Goal: Obtain resource: Download file/media

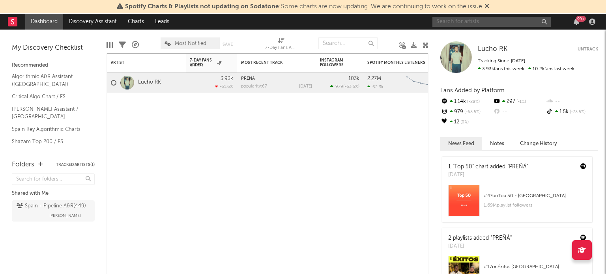
click at [482, 25] on input "text" at bounding box center [491, 22] width 118 height 10
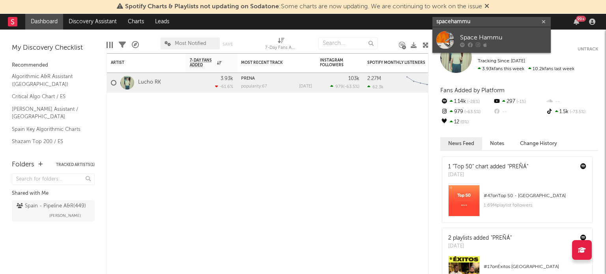
type input "spacehammu"
click at [485, 43] on icon at bounding box center [485, 44] width 4 height 5
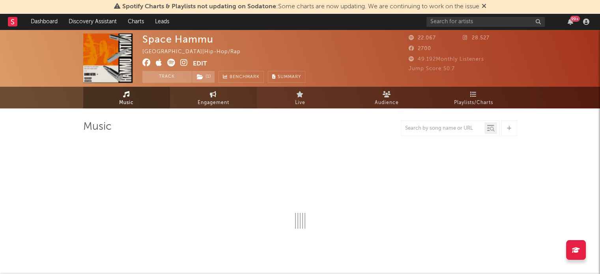
select select "6m"
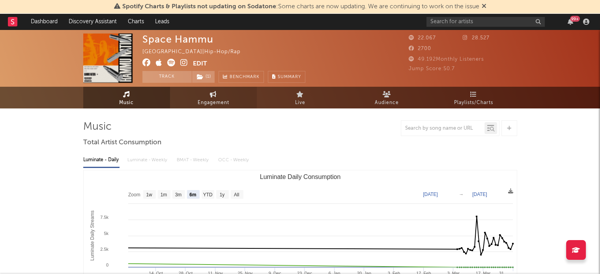
click at [214, 94] on icon at bounding box center [213, 94] width 7 height 6
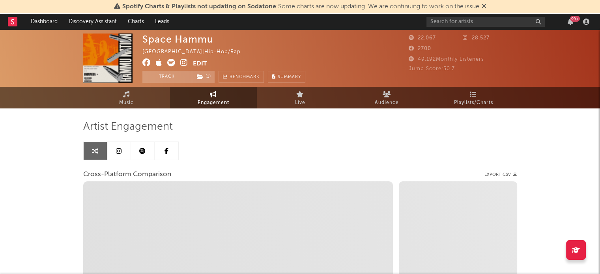
select select "1w"
select select "1m"
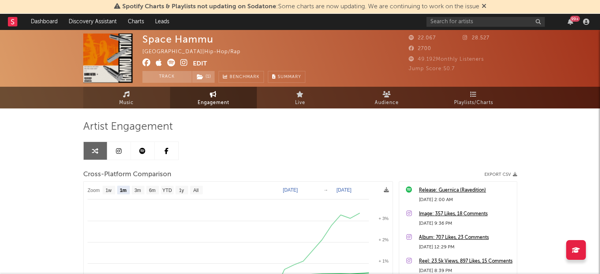
click at [153, 100] on link "Music" at bounding box center [126, 98] width 87 height 22
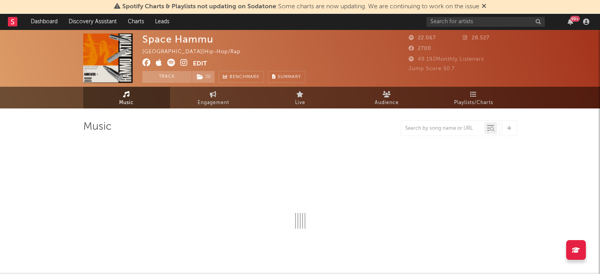
select select "6m"
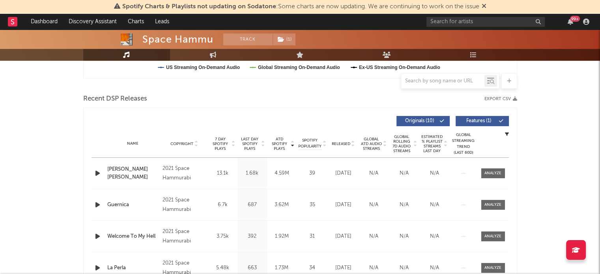
scroll to position [237, 0]
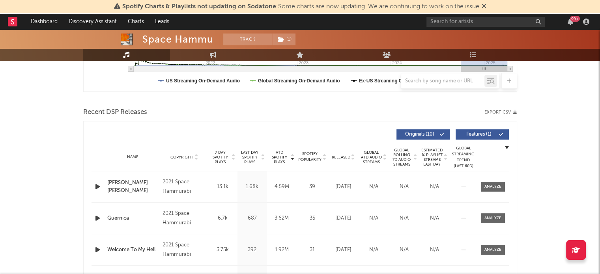
click at [506, 112] on button "Export CSV" at bounding box center [500, 112] width 33 height 5
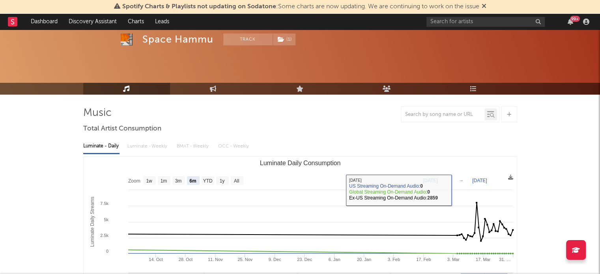
scroll to position [0, 0]
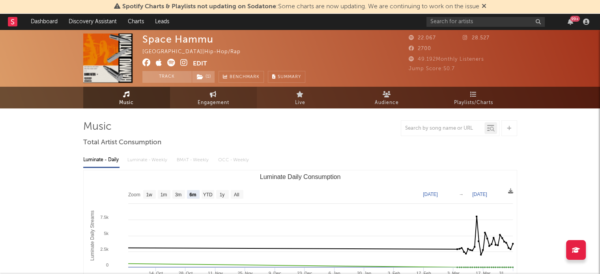
click at [204, 100] on span "Engagement" at bounding box center [214, 102] width 32 height 9
select select "1w"
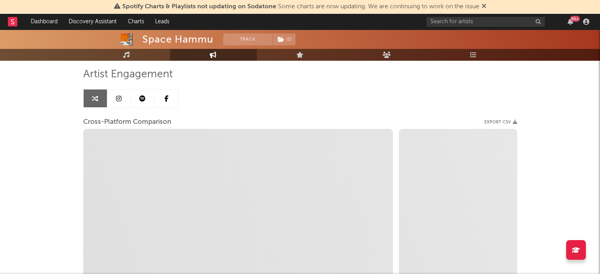
scroll to position [118, 0]
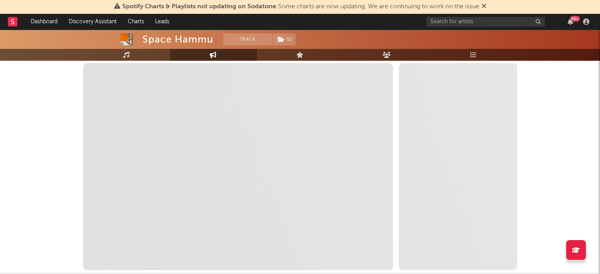
select select "1m"
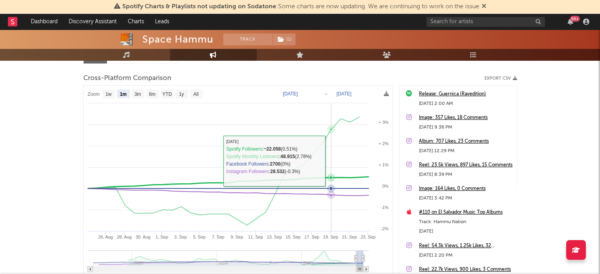
scroll to position [79, 0]
